Goal: Transaction & Acquisition: Purchase product/service

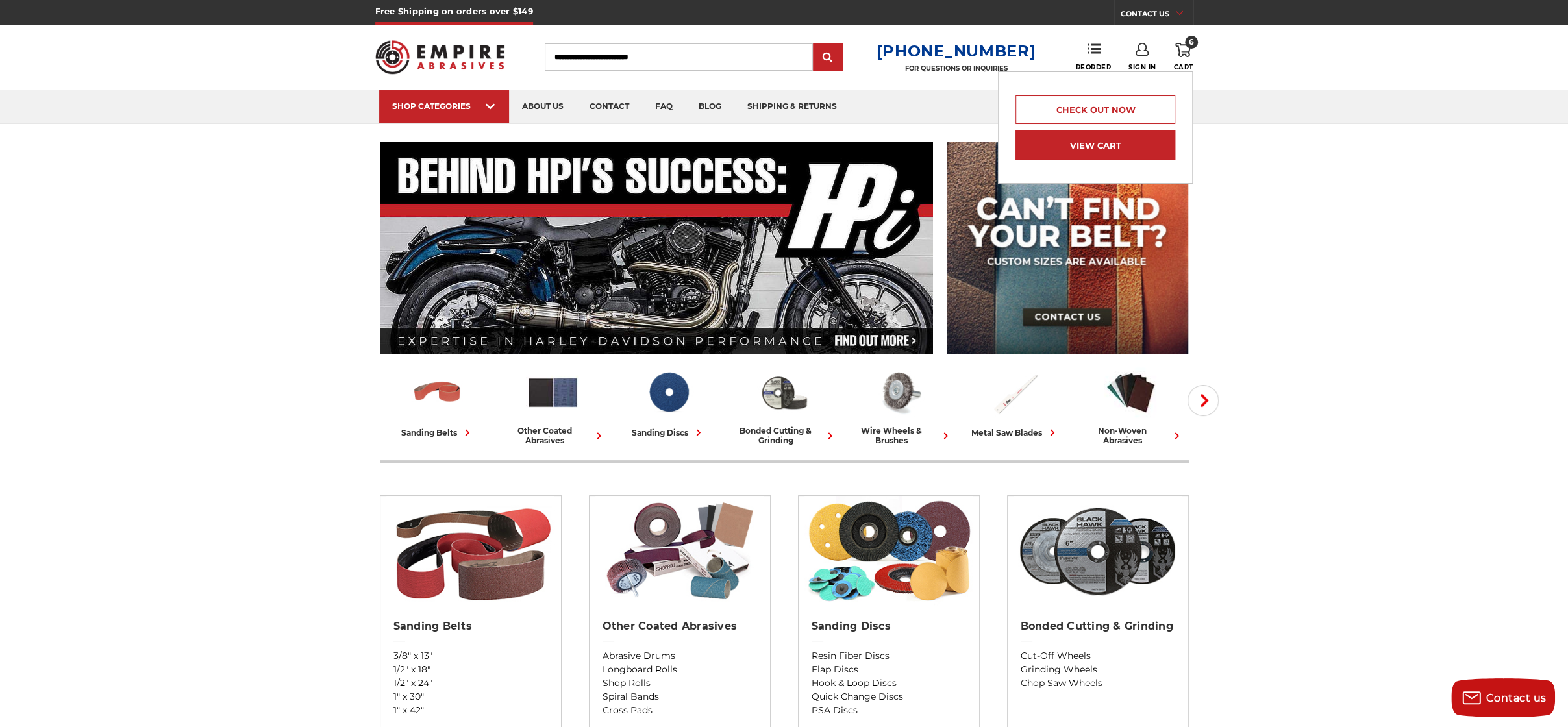
click at [1099, 141] on link "View Cart" at bounding box center [1095, 145] width 160 height 29
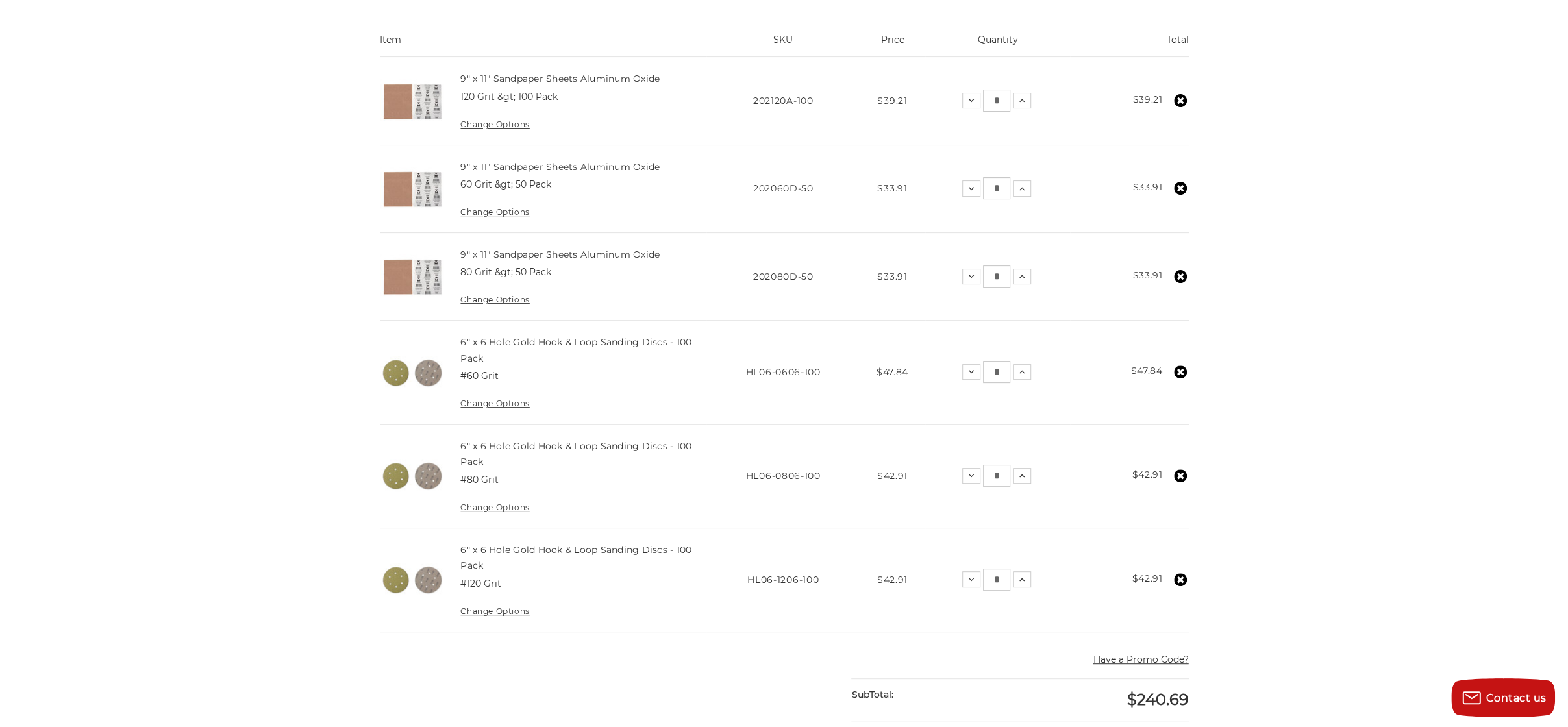
scroll to position [325, 0]
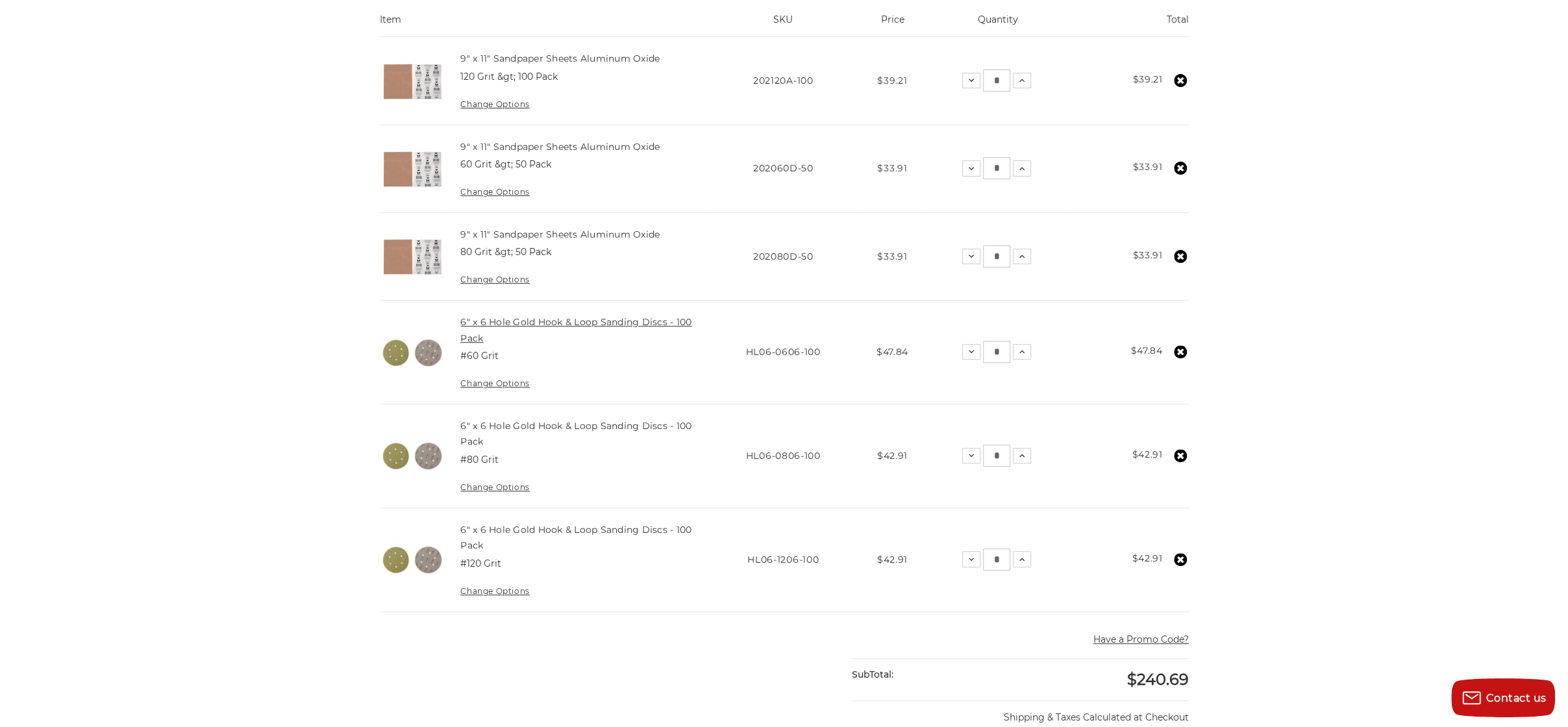
click at [602, 318] on link "6" x 6 Hole Gold Hook & Loop Sanding Discs - 100 Pack" at bounding box center [576, 330] width 231 height 27
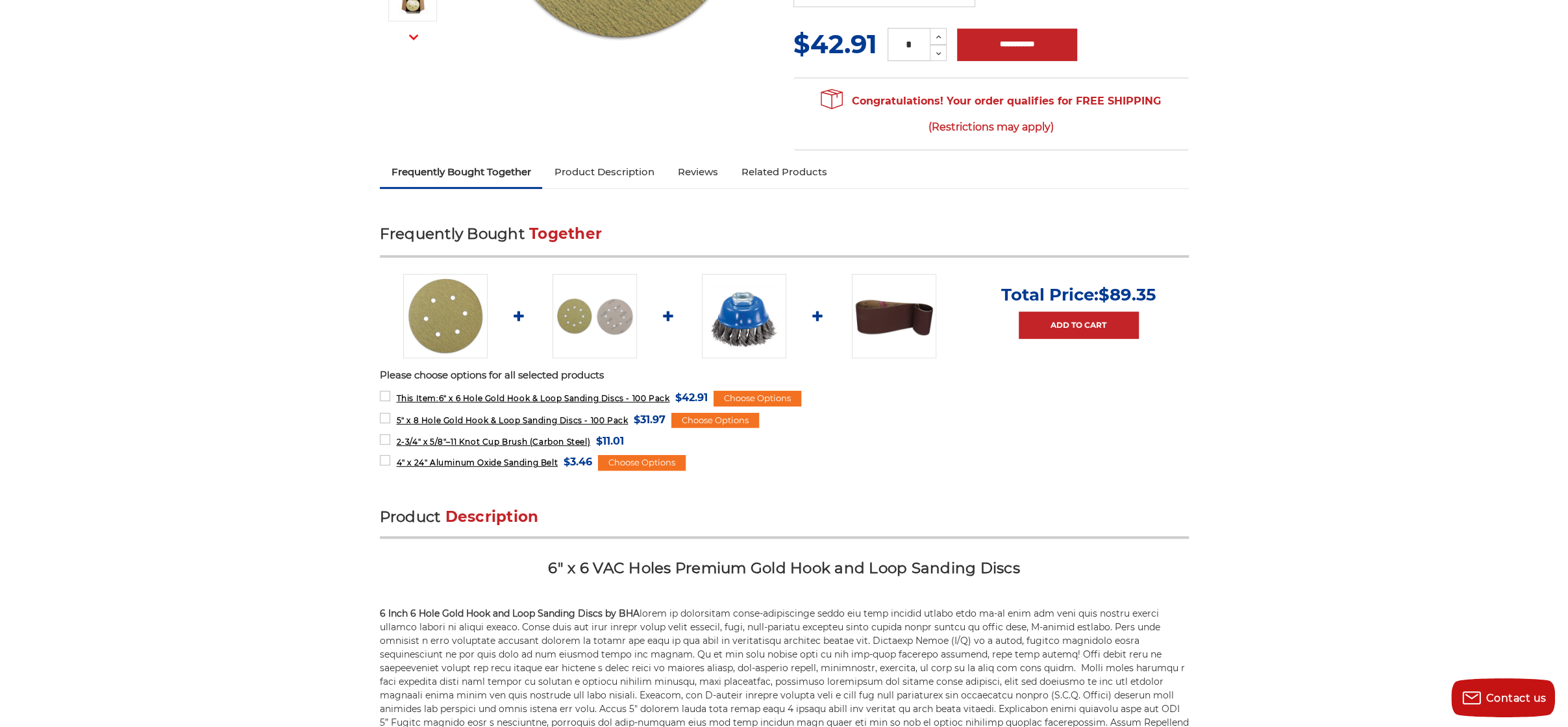
scroll to position [389, 0]
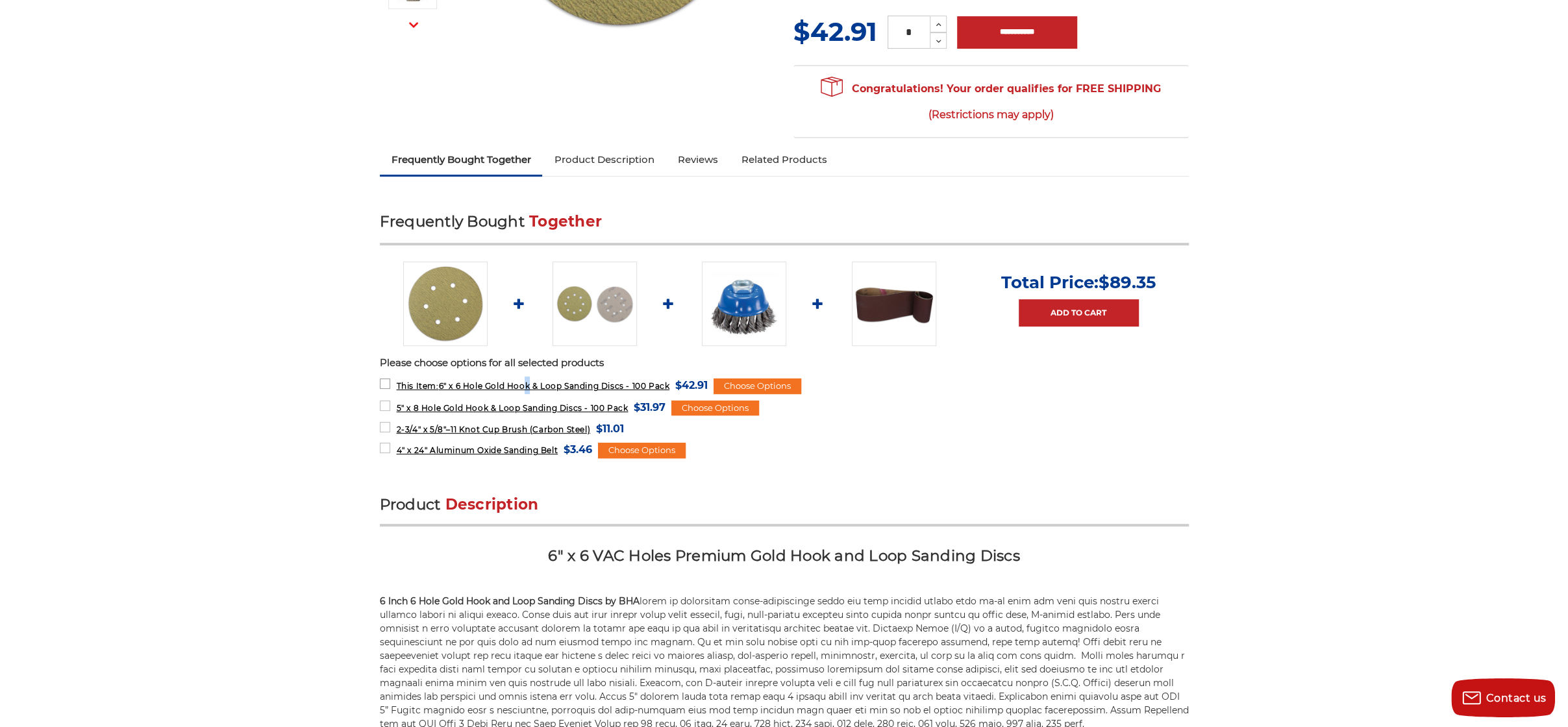
click at [525, 382] on span "This Item: 6" x 6 Hole Gold Hook & Loop Sanding Discs - 100 Pack" at bounding box center [533, 386] width 273 height 9
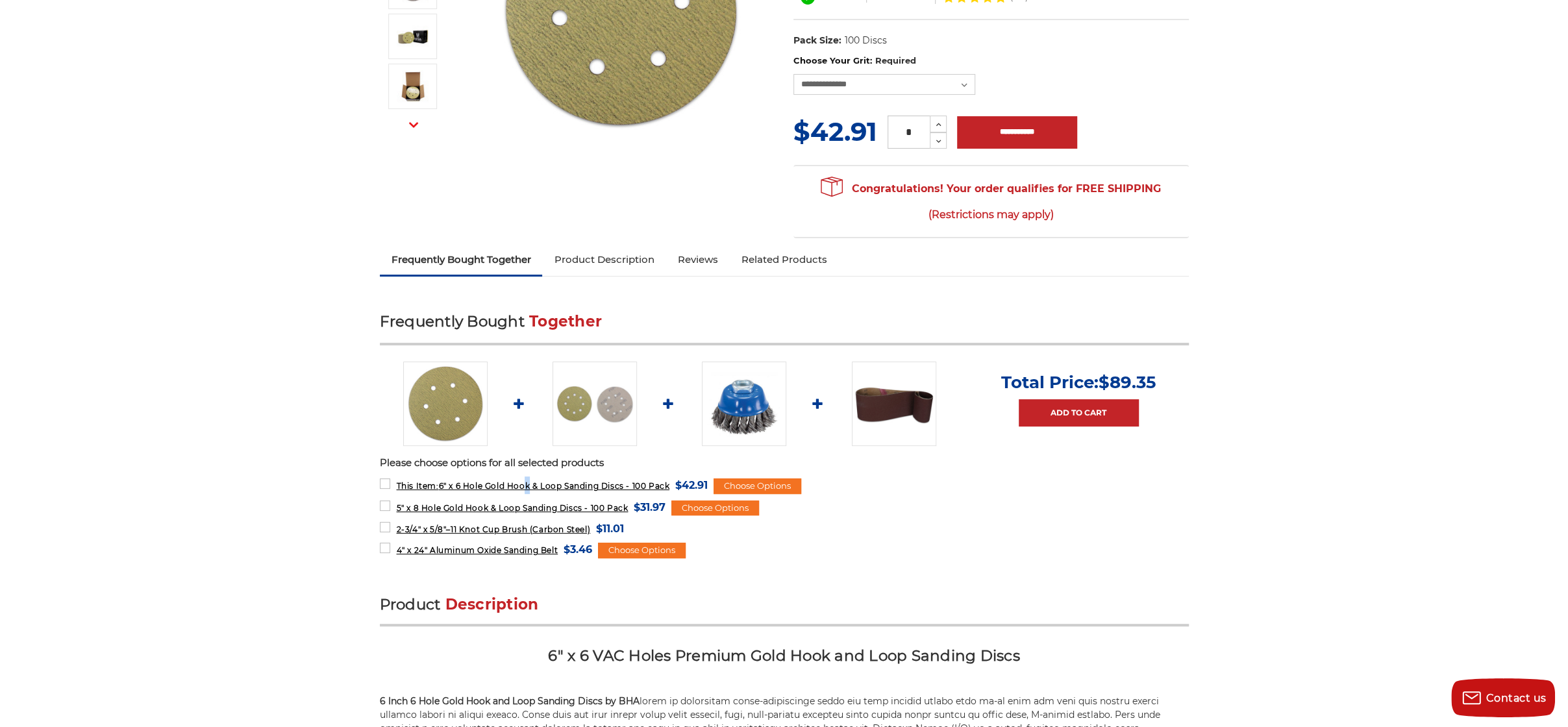
scroll to position [0, 0]
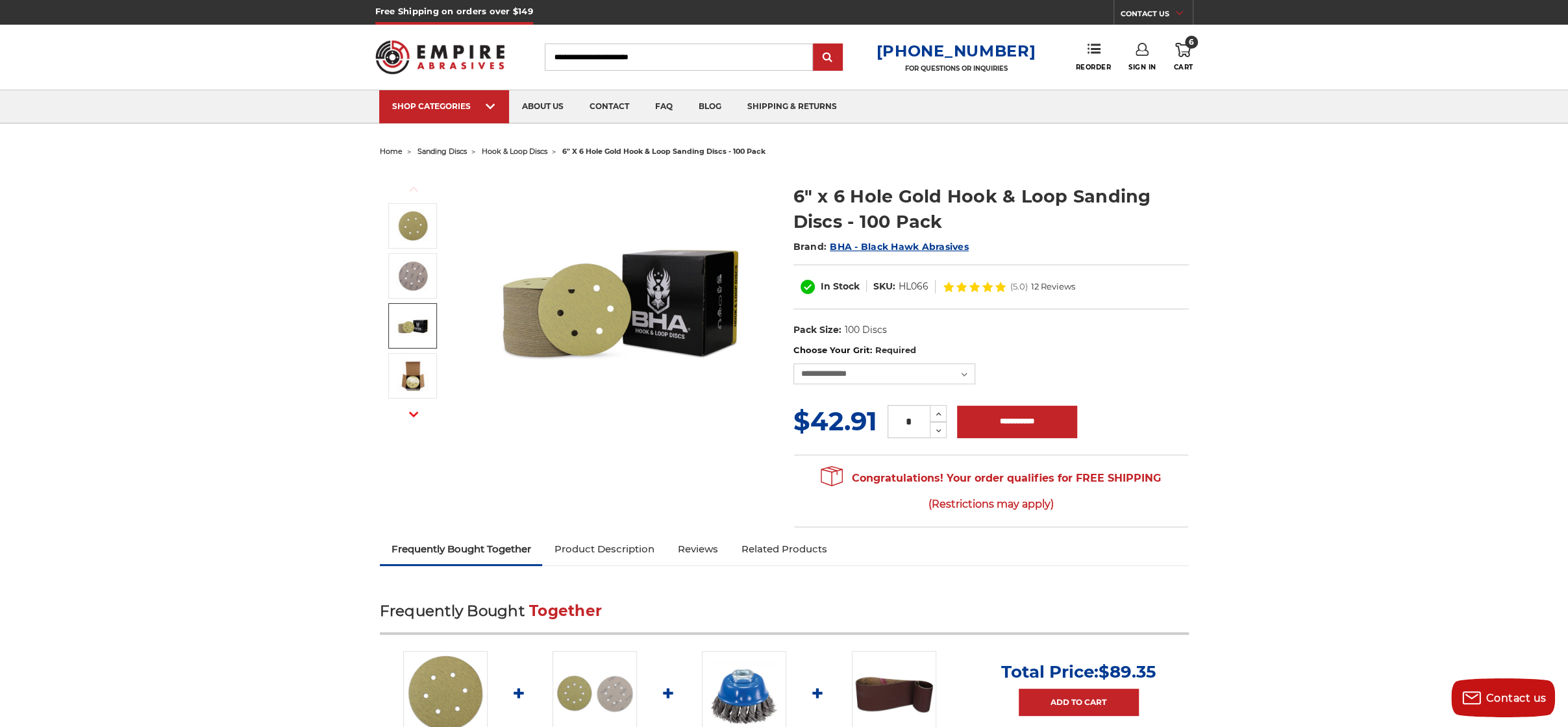
click at [1050, 285] on span "12 Reviews" at bounding box center [1052, 287] width 44 height 9
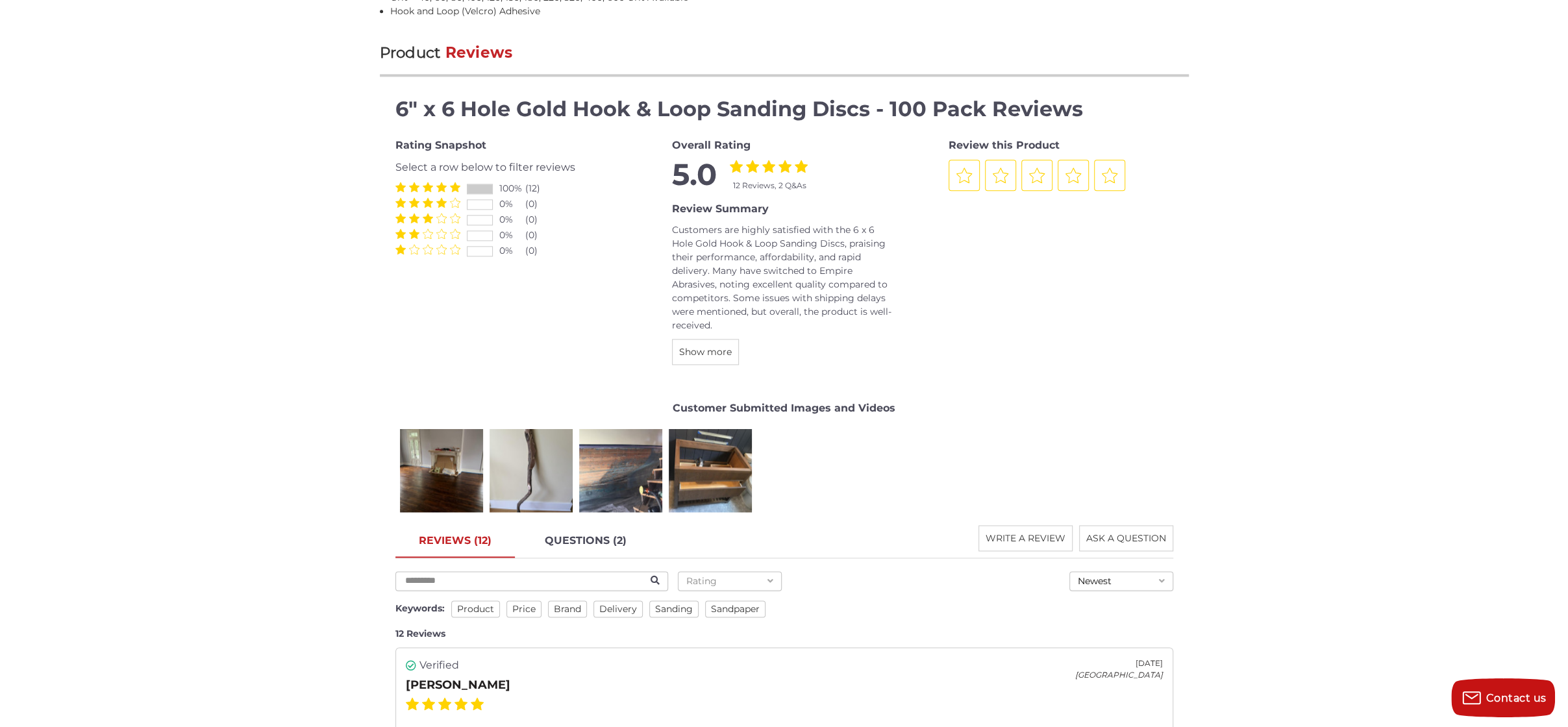
scroll to position [1591, 0]
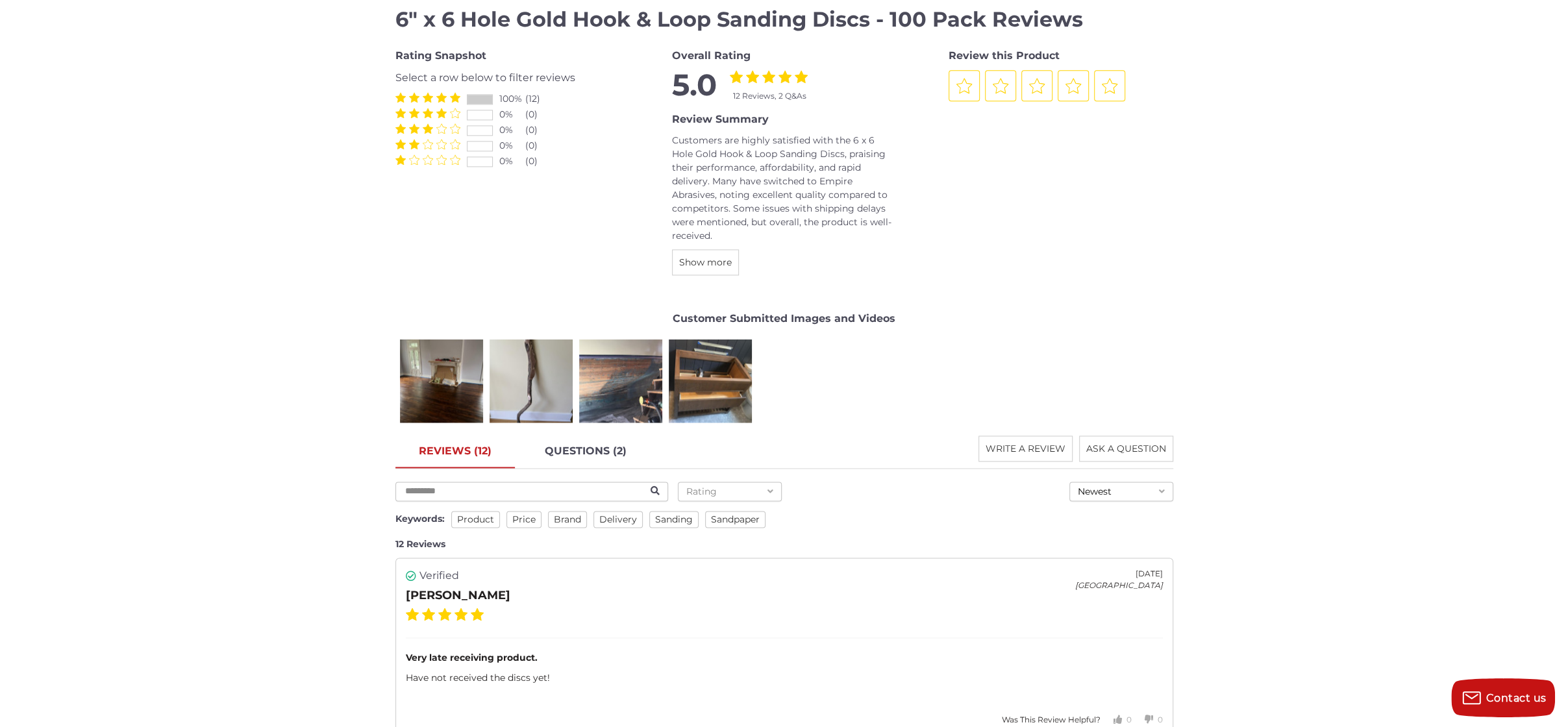
click at [558, 511] on span "brand" at bounding box center [567, 520] width 39 height 17
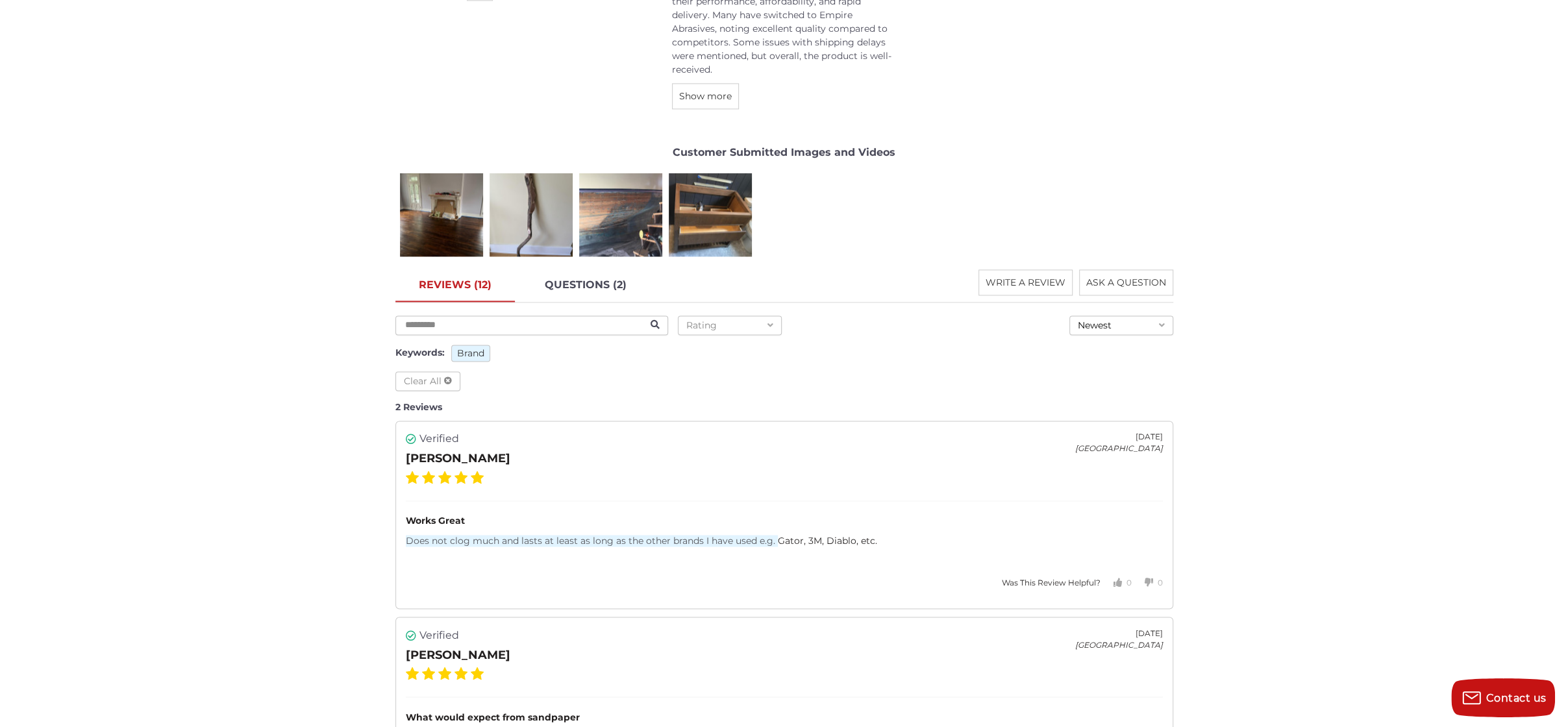
scroll to position [1852, 0]
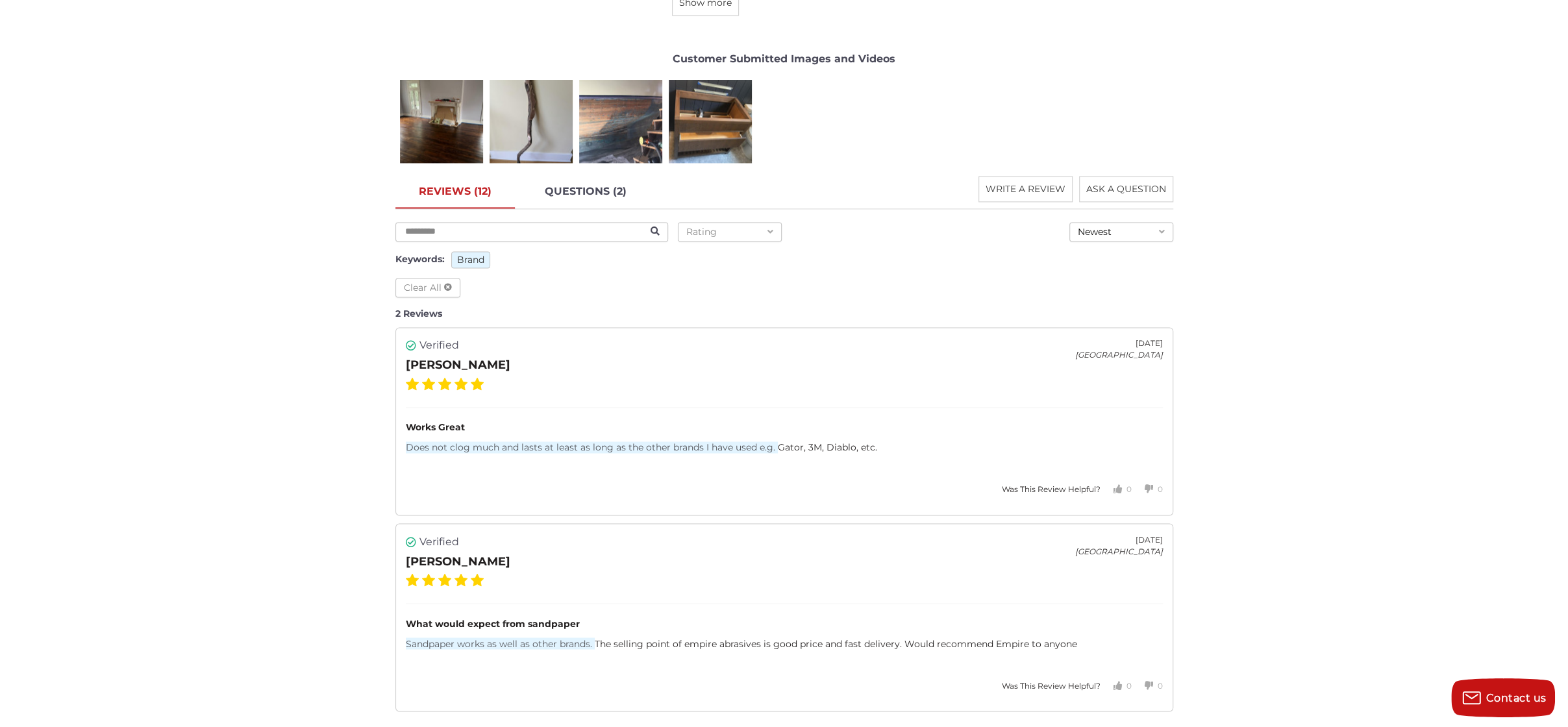
click at [480, 251] on span "brand" at bounding box center [470, 260] width 39 height 17
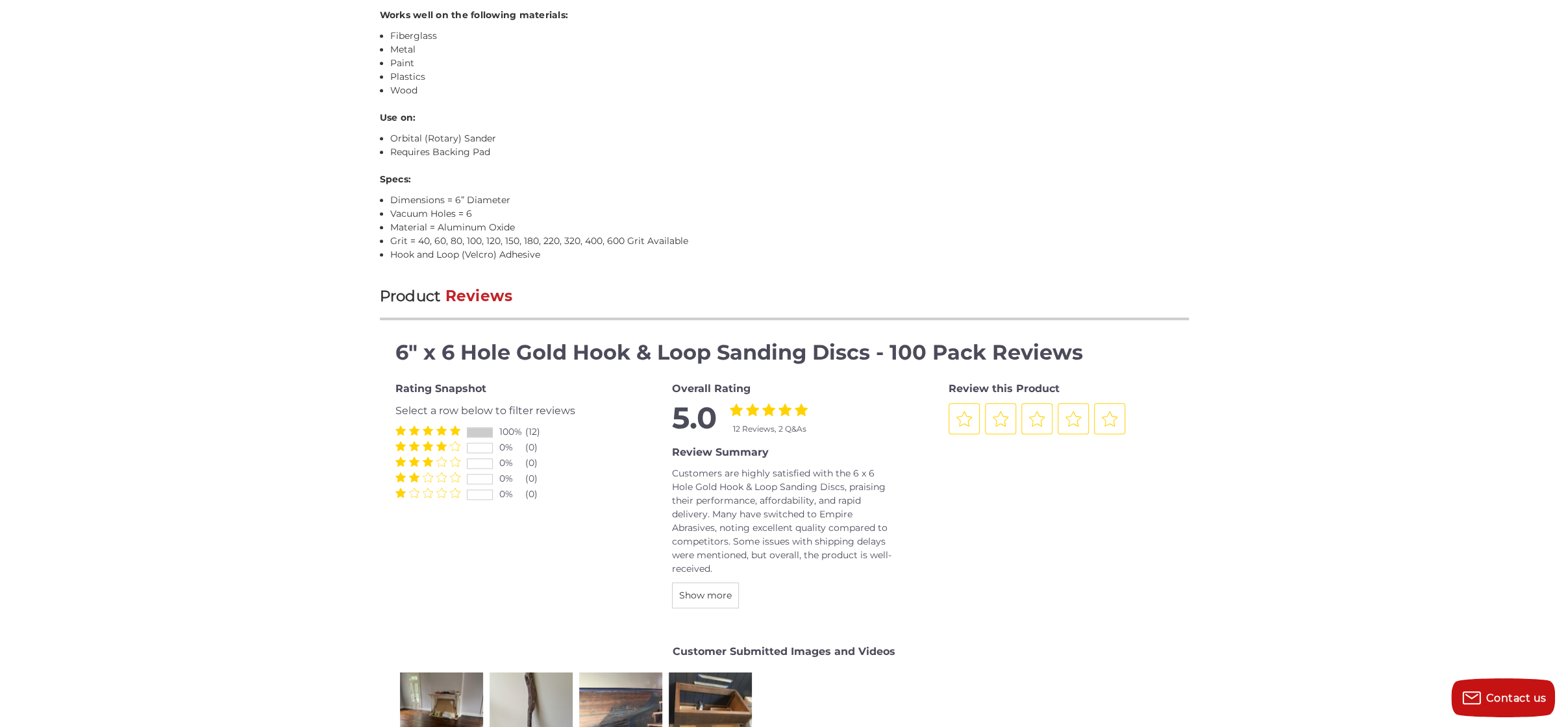
scroll to position [1332, 0]
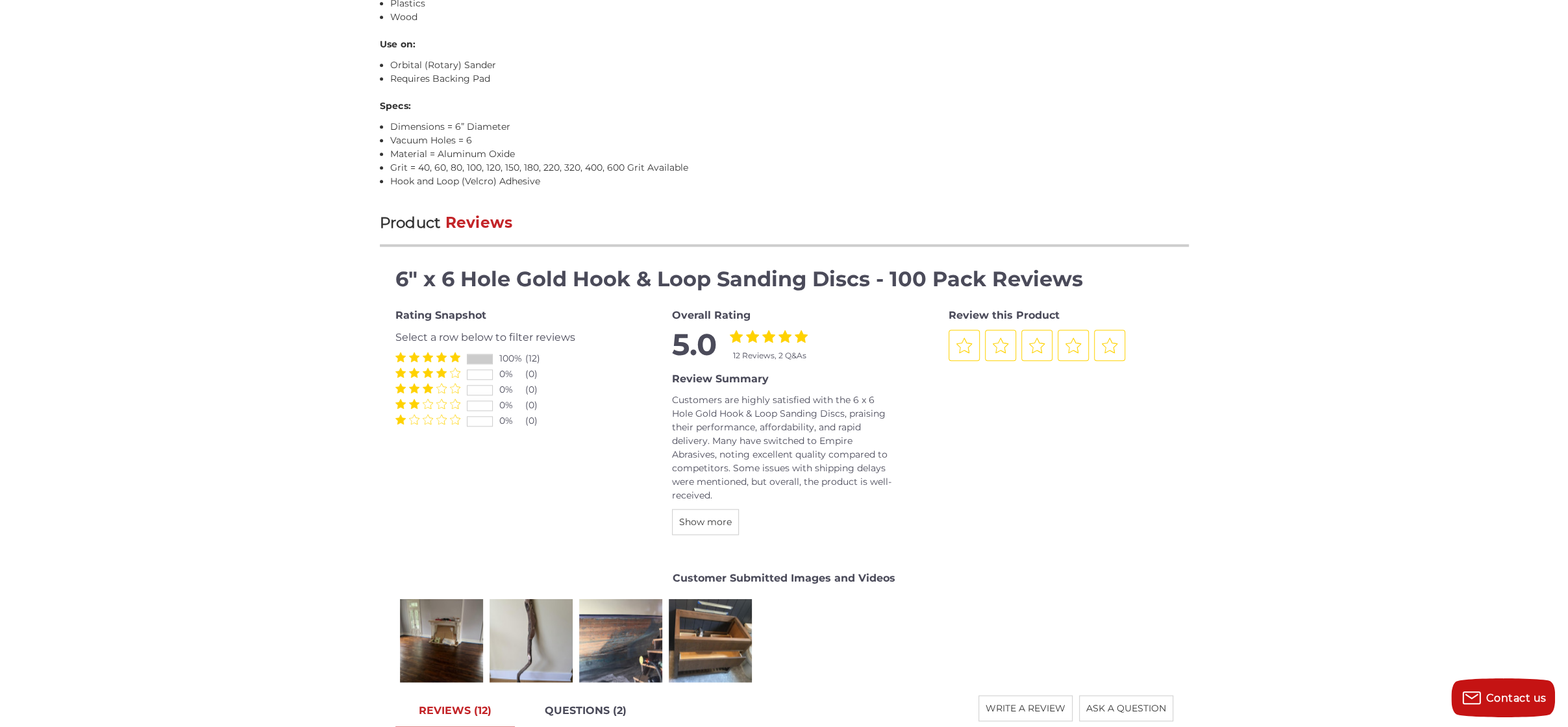
drag, startPoint x: 1505, startPoint y: 144, endPoint x: 1072, endPoint y: 78, distance: 438.0
click at [1067, 78] on li "Requires Backing Pad" at bounding box center [790, 79] width 799 height 14
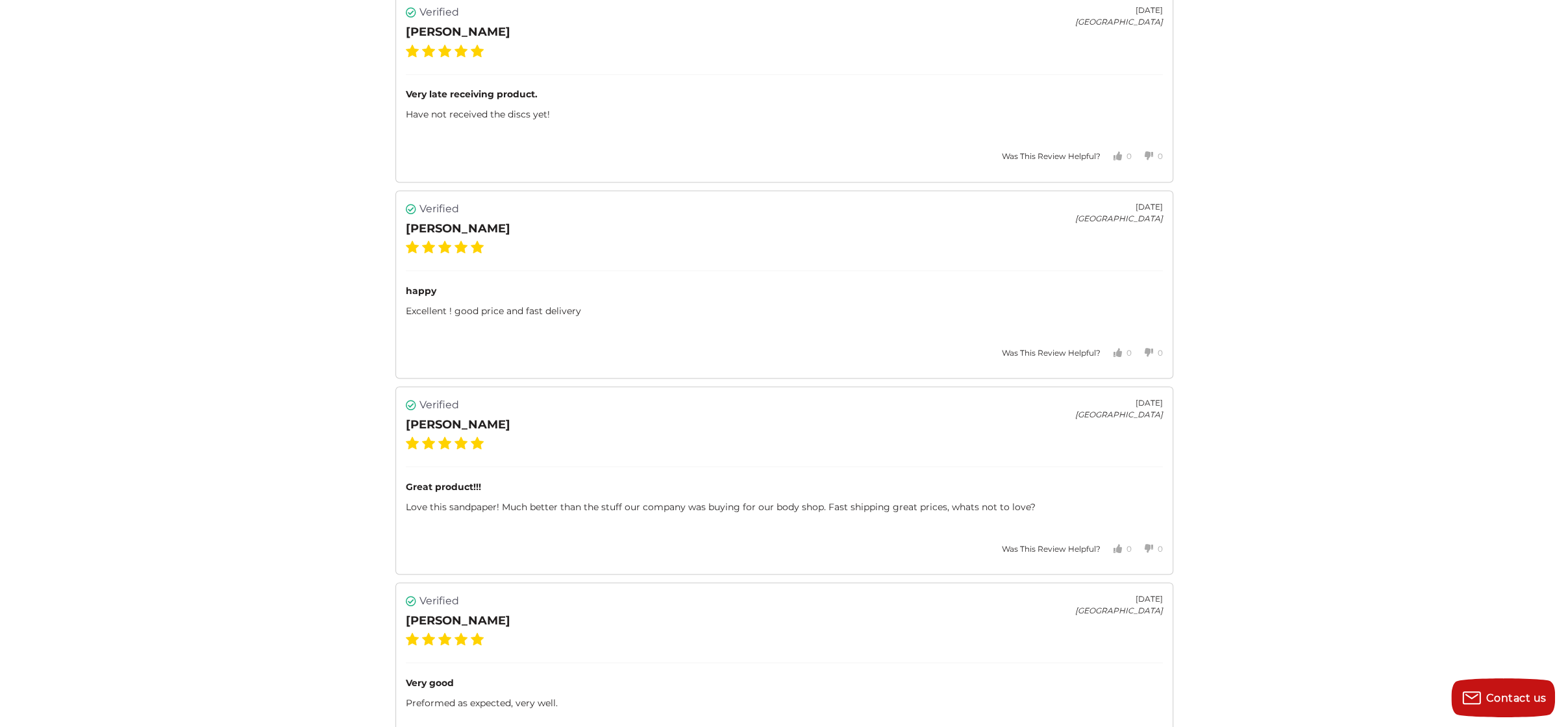
scroll to position [2176, 0]
